Goal: Transaction & Acquisition: Purchase product/service

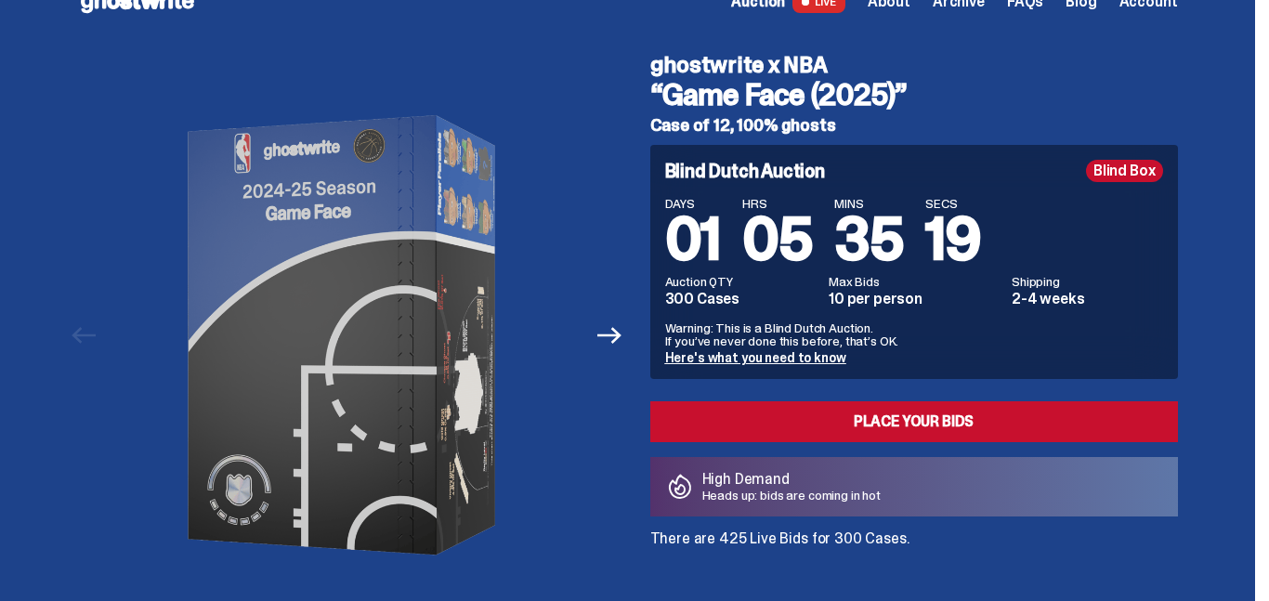
scroll to position [37, 0]
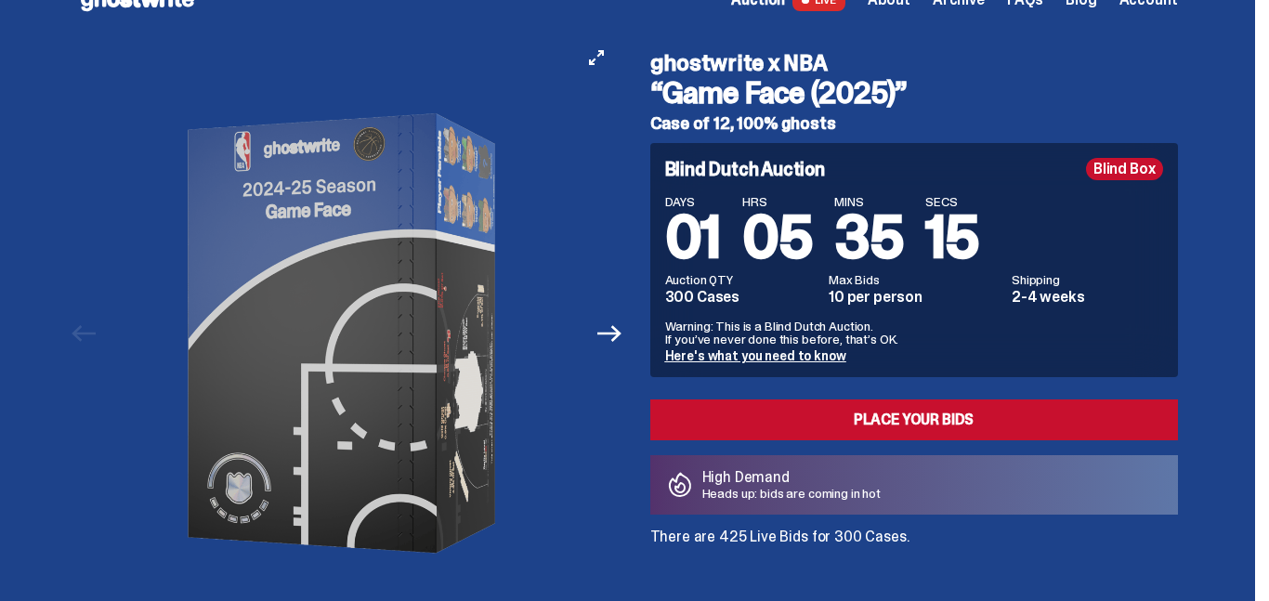
click at [620, 347] on button "Next" at bounding box center [610, 333] width 41 height 41
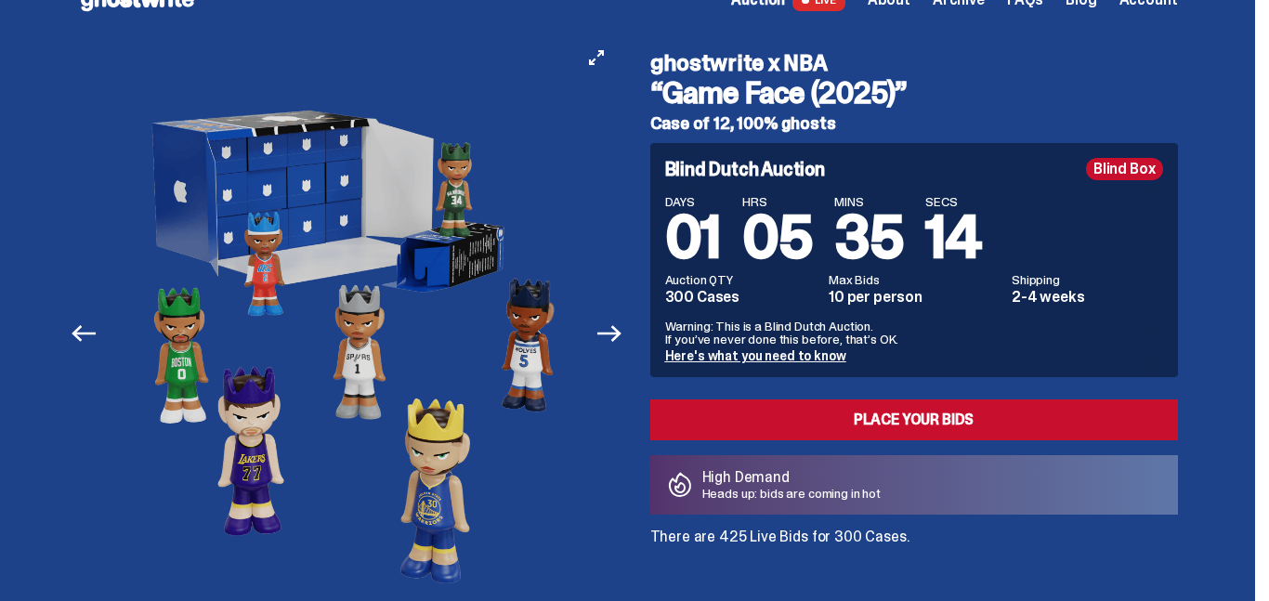
click at [620, 347] on button "Next" at bounding box center [610, 333] width 41 height 41
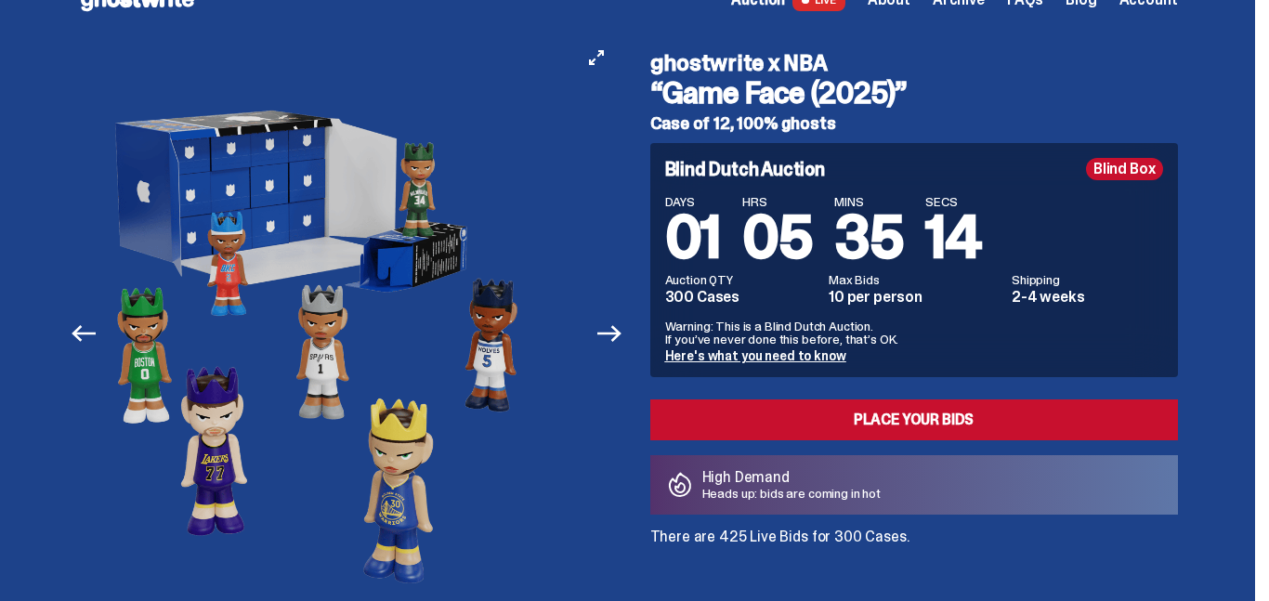
click at [620, 347] on button "Next" at bounding box center [610, 333] width 41 height 41
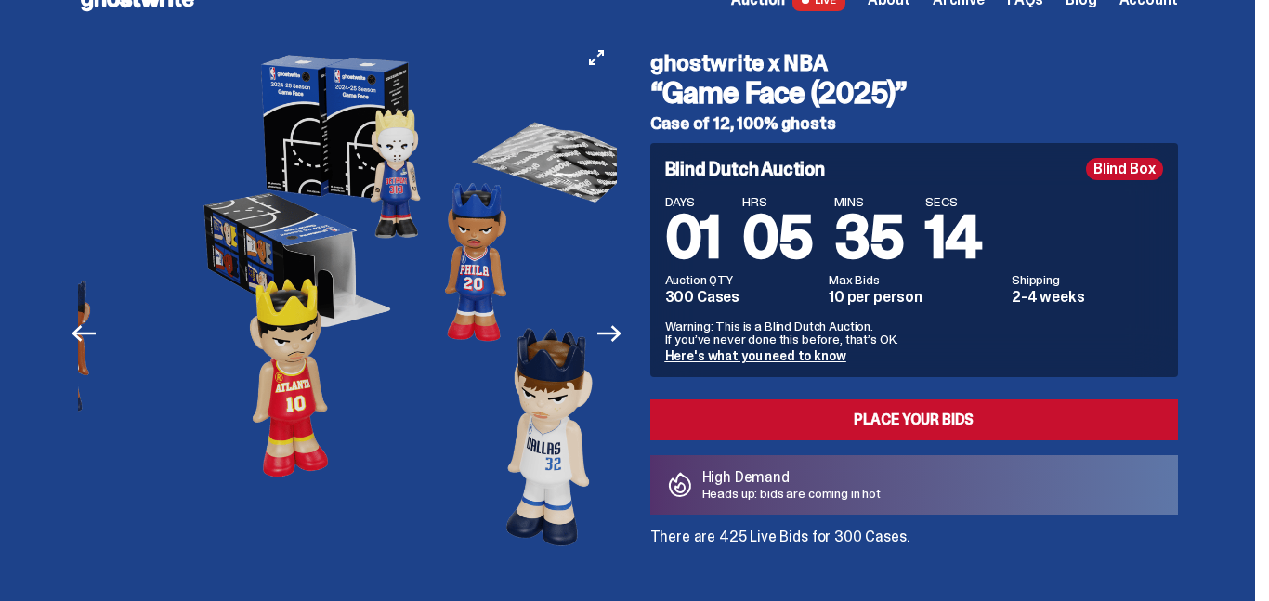
click at [620, 347] on button "Next" at bounding box center [610, 333] width 41 height 41
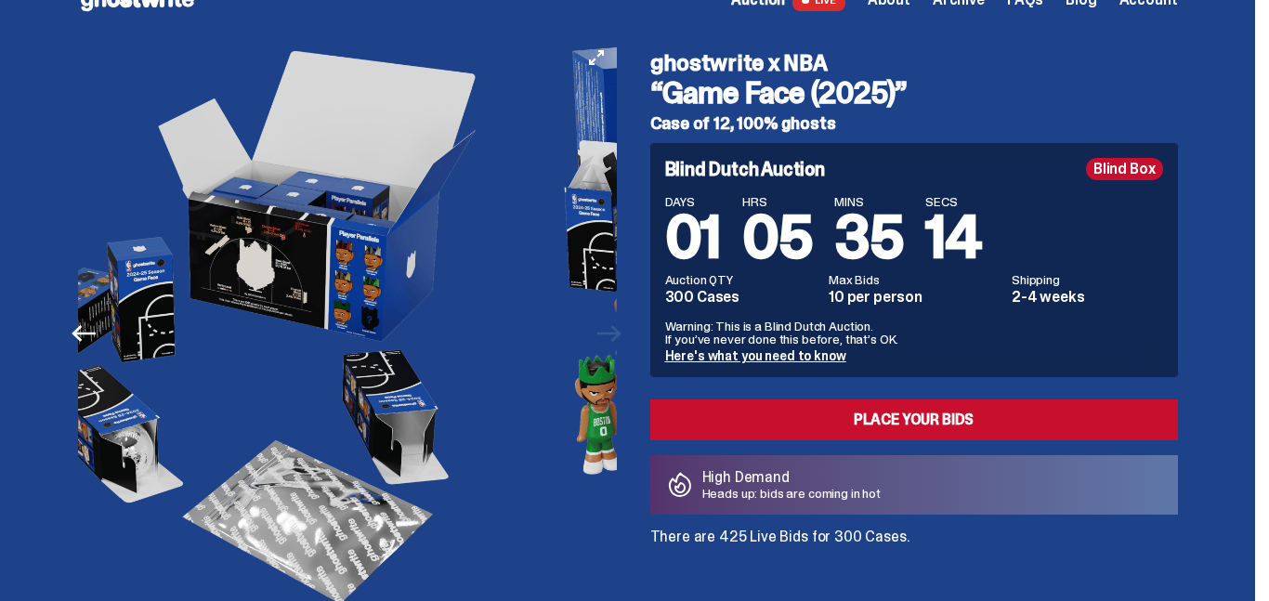
click at [620, 347] on img at bounding box center [791, 333] width 474 height 593
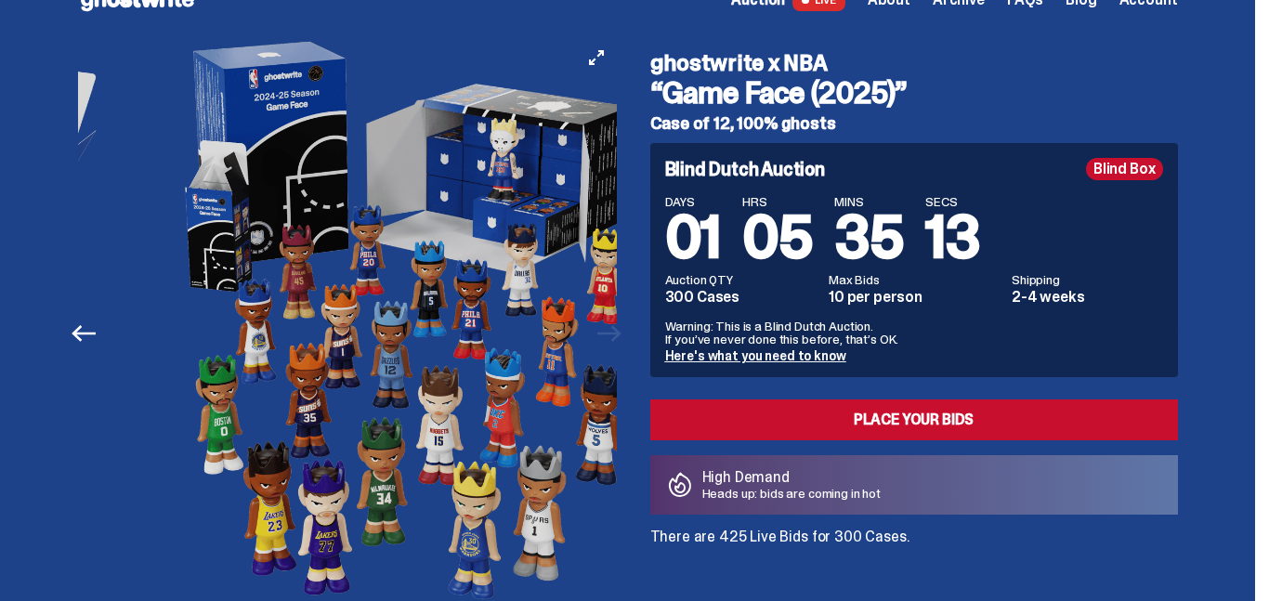
click at [620, 347] on img at bounding box center [412, 333] width 474 height 593
click at [620, 347] on div at bounding box center [411, 333] width 539 height 593
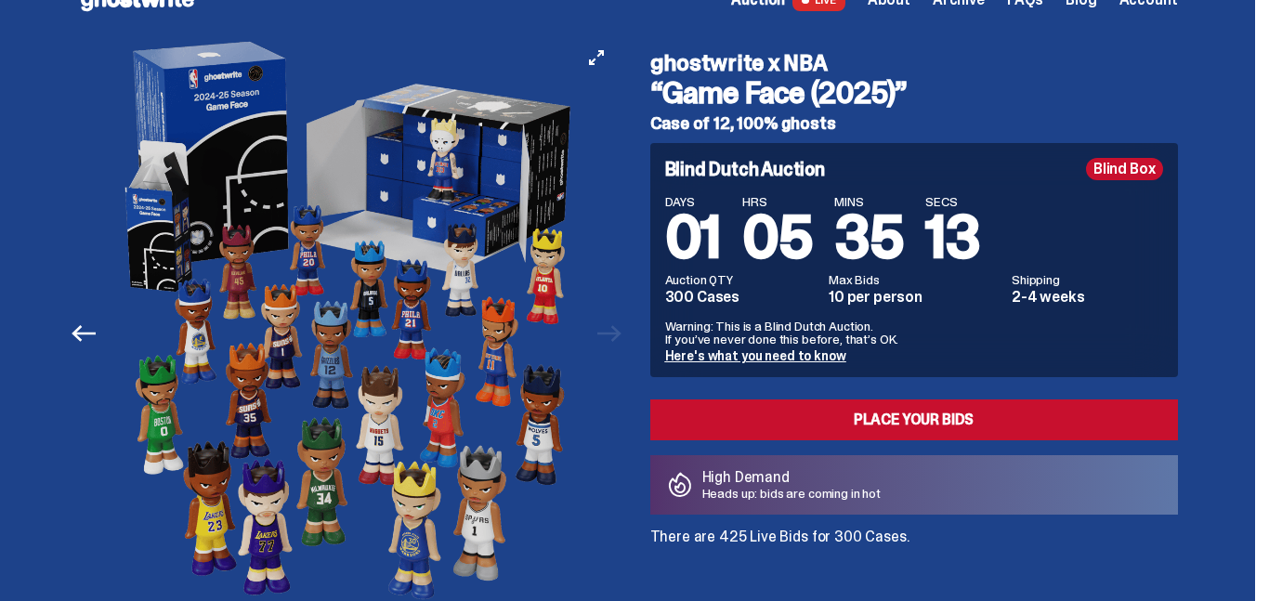
click at [620, 347] on div at bounding box center [351, 333] width 539 height 593
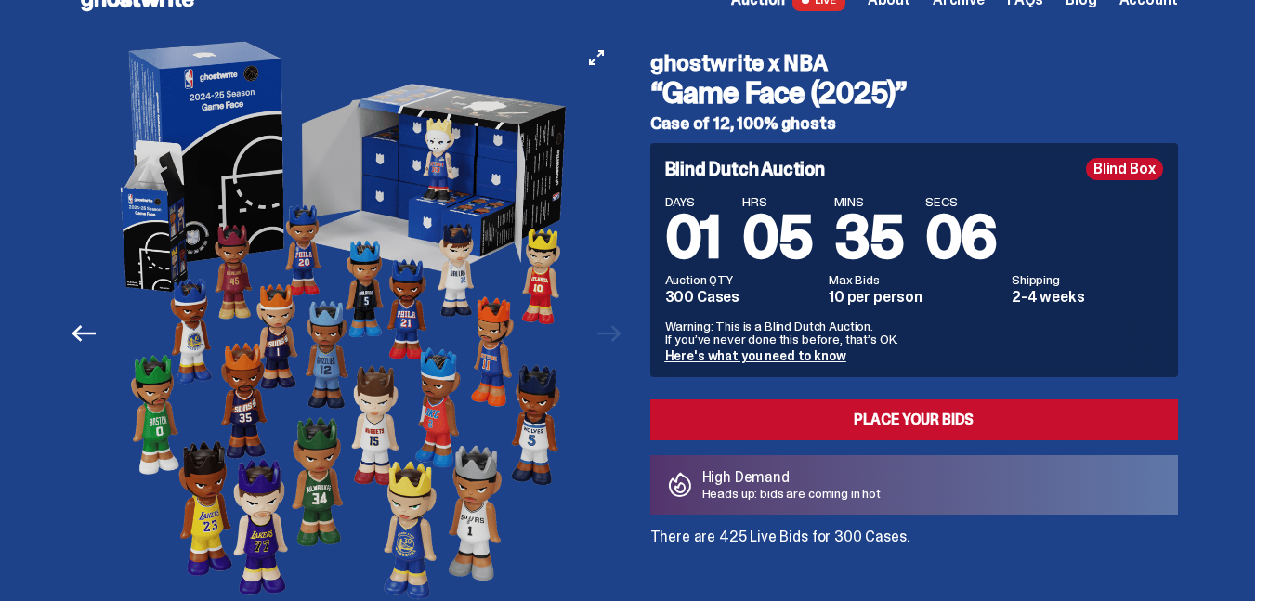
click at [617, 347] on div at bounding box center [347, 333] width 539 height 593
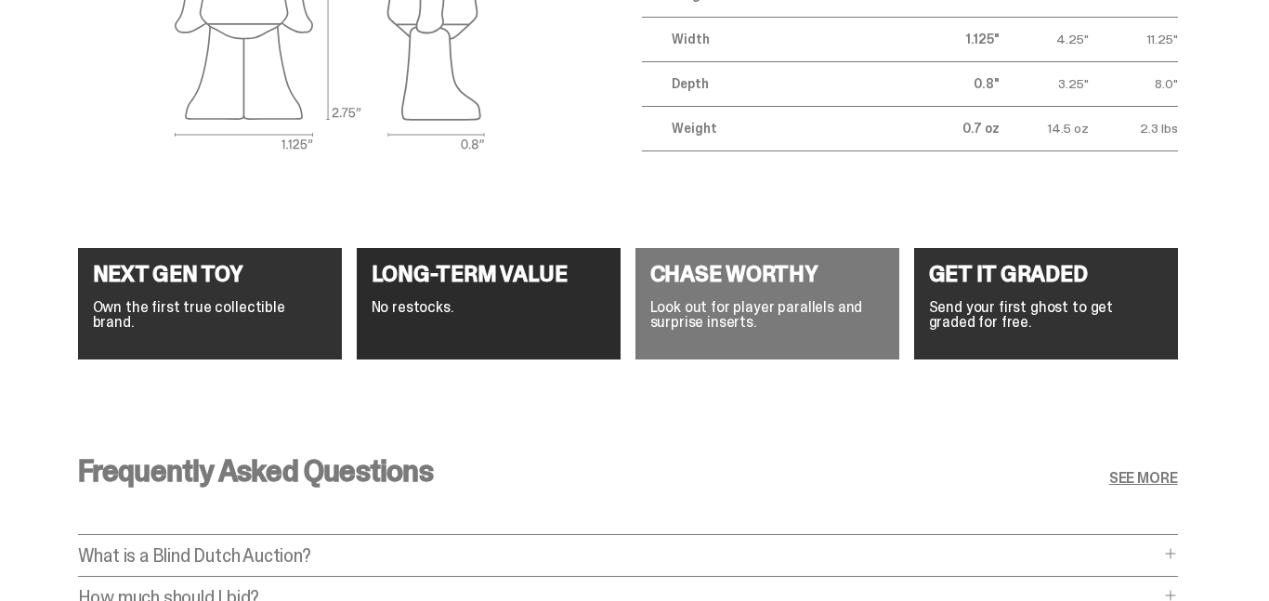
scroll to position [6762, 0]
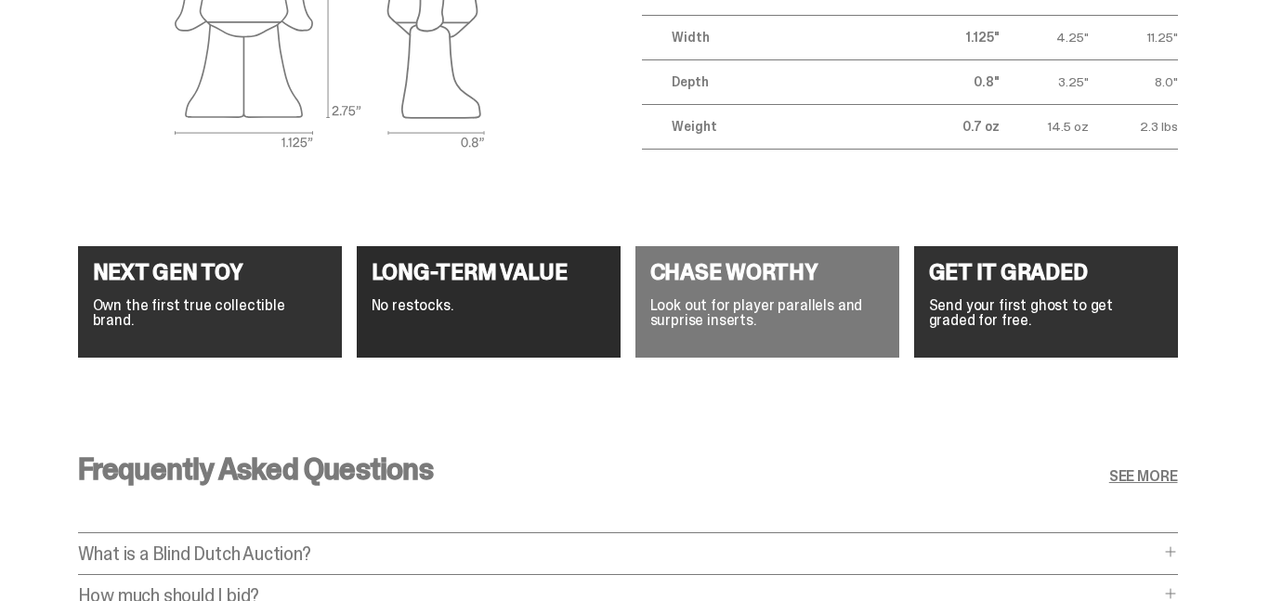
click at [725, 267] on div "CHASE WORTHY Look out for player parallels and surprise inserts." at bounding box center [767, 301] width 264 height 111
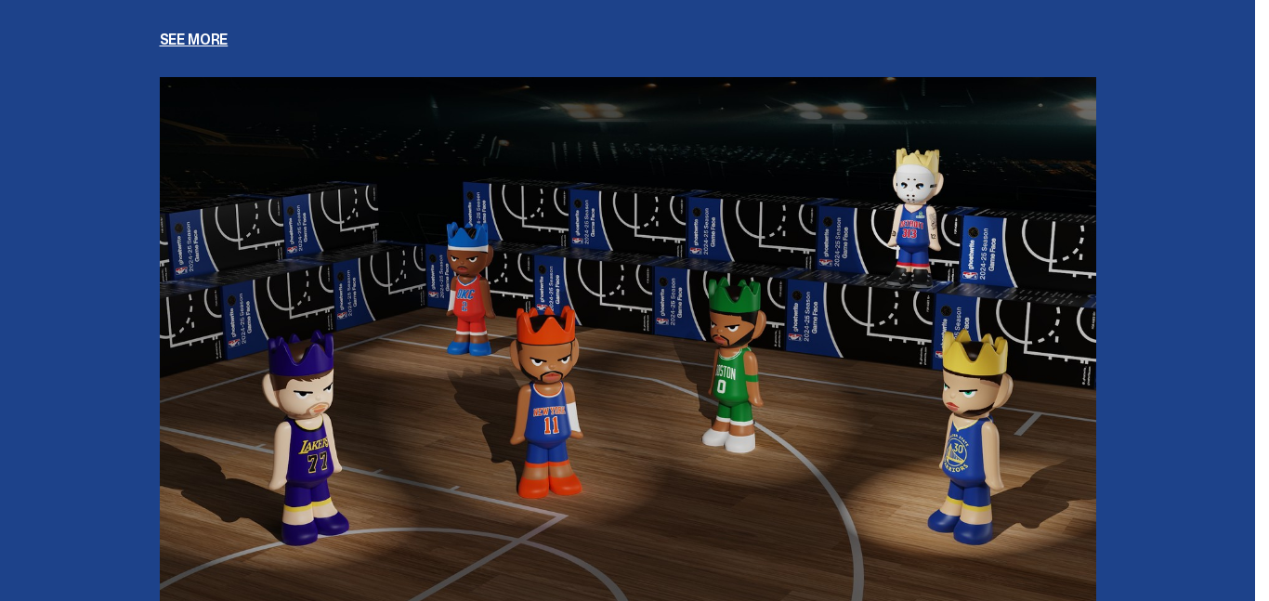
scroll to position [4261, 0]
